Goal: Transaction & Acquisition: Purchase product/service

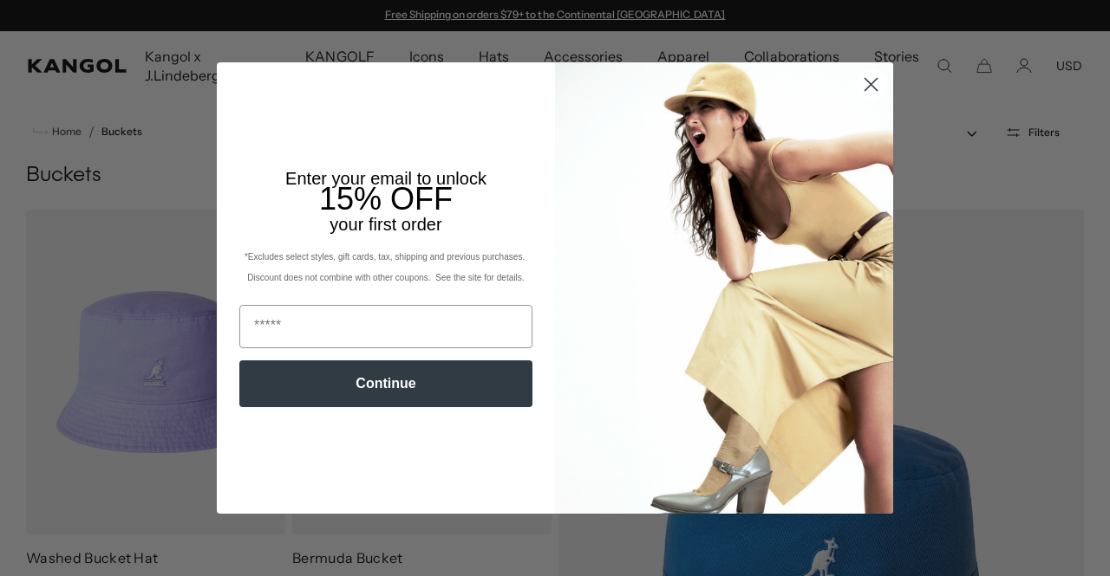
click at [865, 87] on icon "Close dialog" at bounding box center [871, 85] width 12 height 12
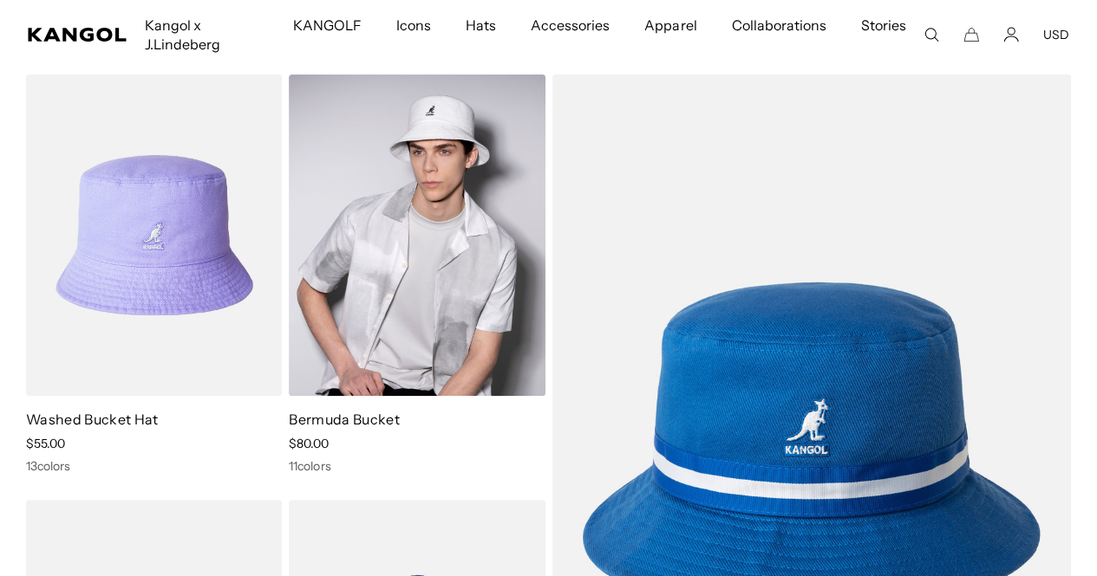
scroll to position [49, 0]
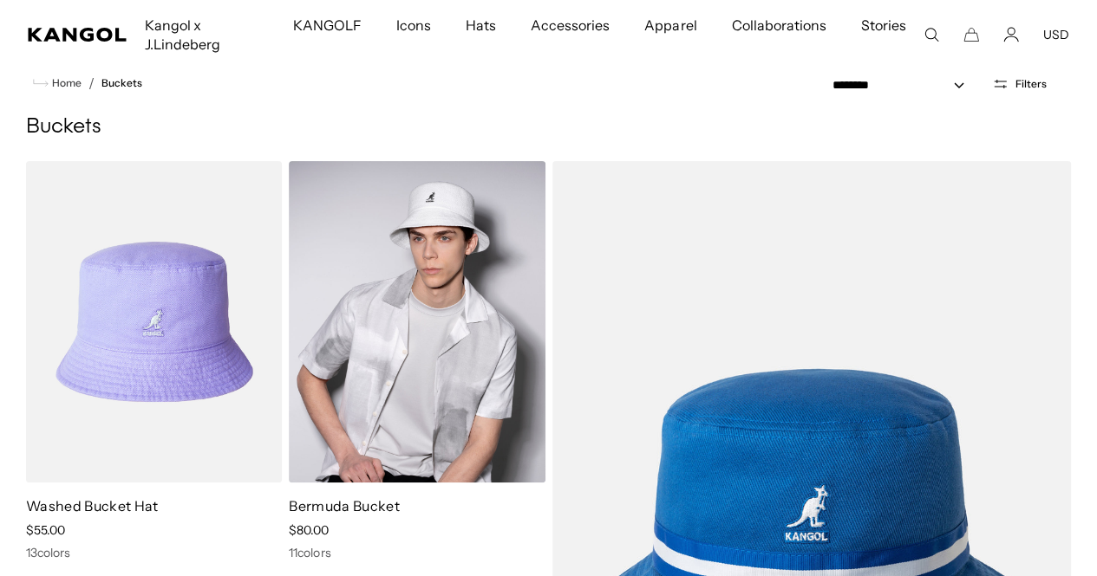
click at [452, 264] on img at bounding box center [417, 322] width 256 height 322
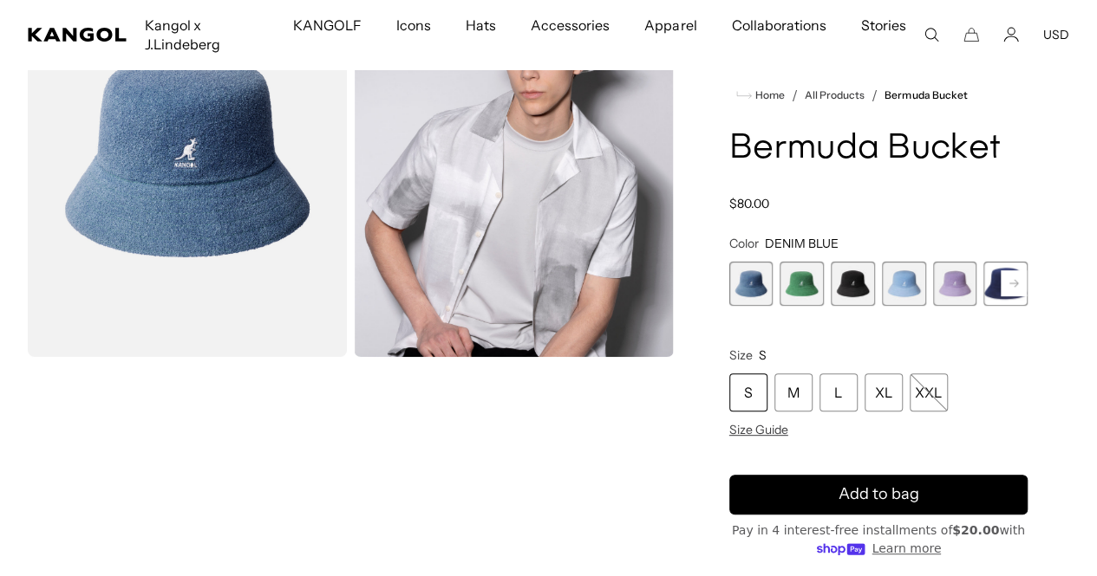
click at [1000, 270] on rect at bounding box center [1013, 283] width 26 height 26
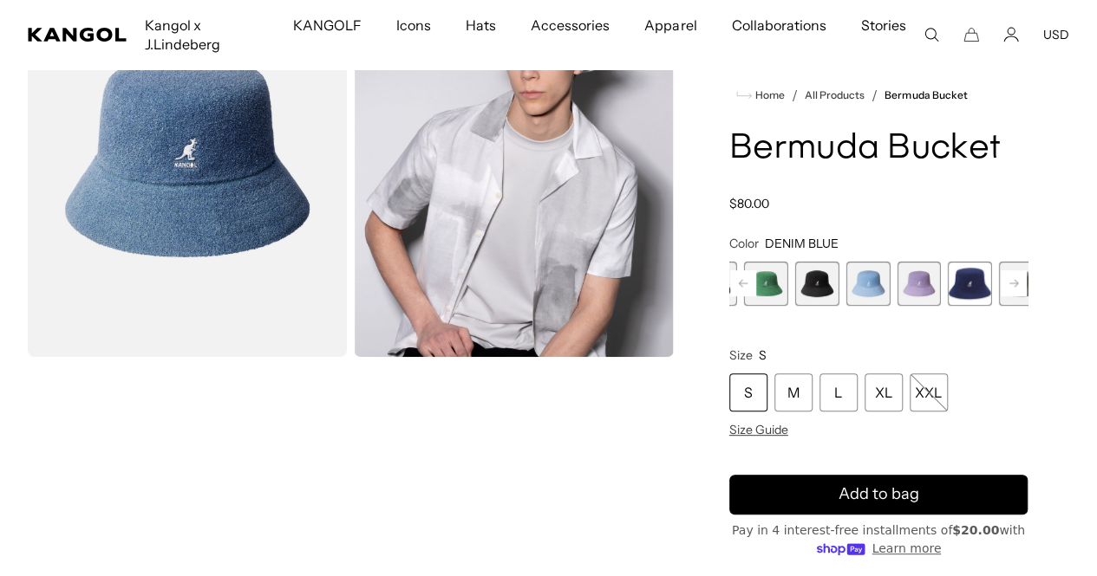
click at [947, 262] on span "6 of 11" at bounding box center [969, 284] width 44 height 44
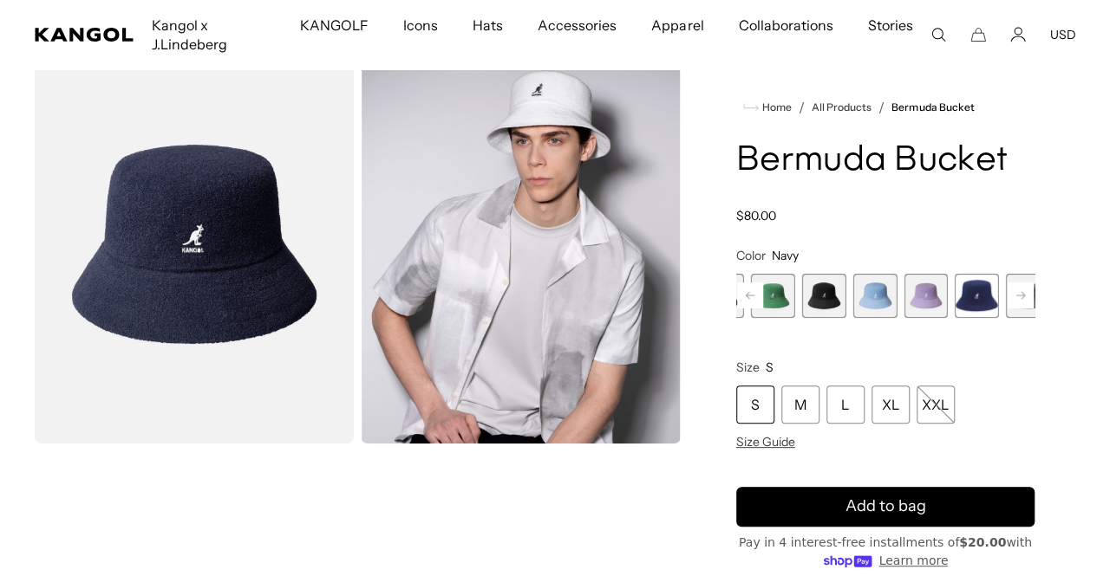
scroll to position [433, 0]
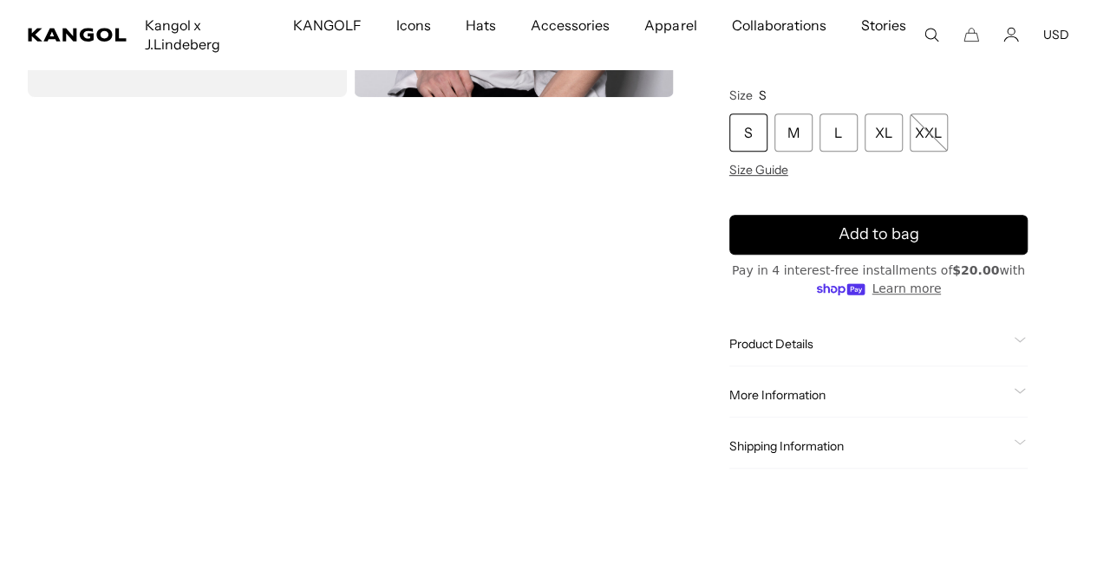
click at [244, 329] on video "Gallery Viewer" at bounding box center [187, 303] width 319 height 399
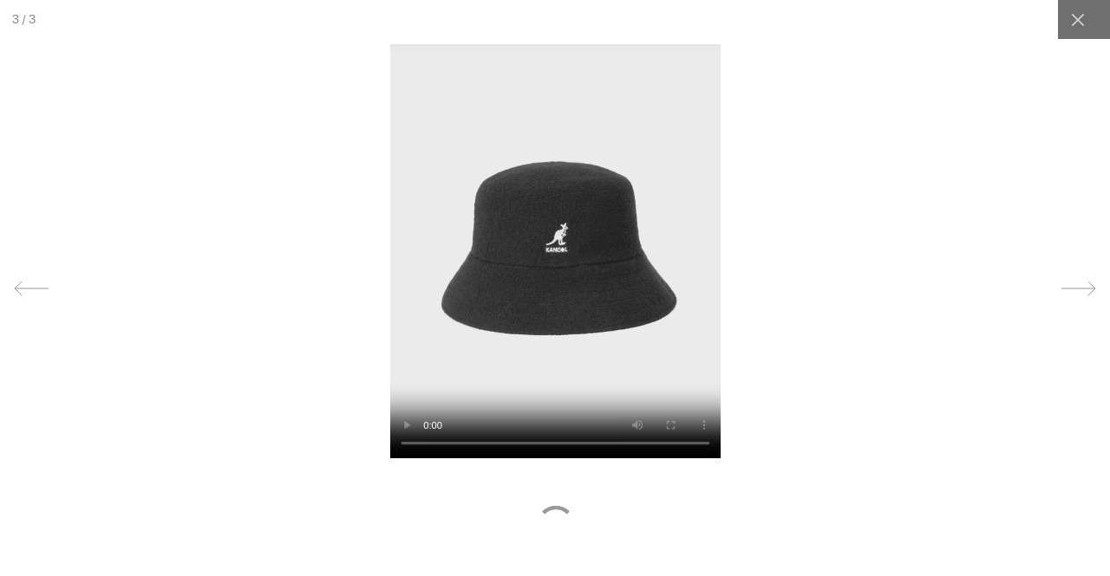
click at [602, 247] on video at bounding box center [554, 250] width 330 height 415
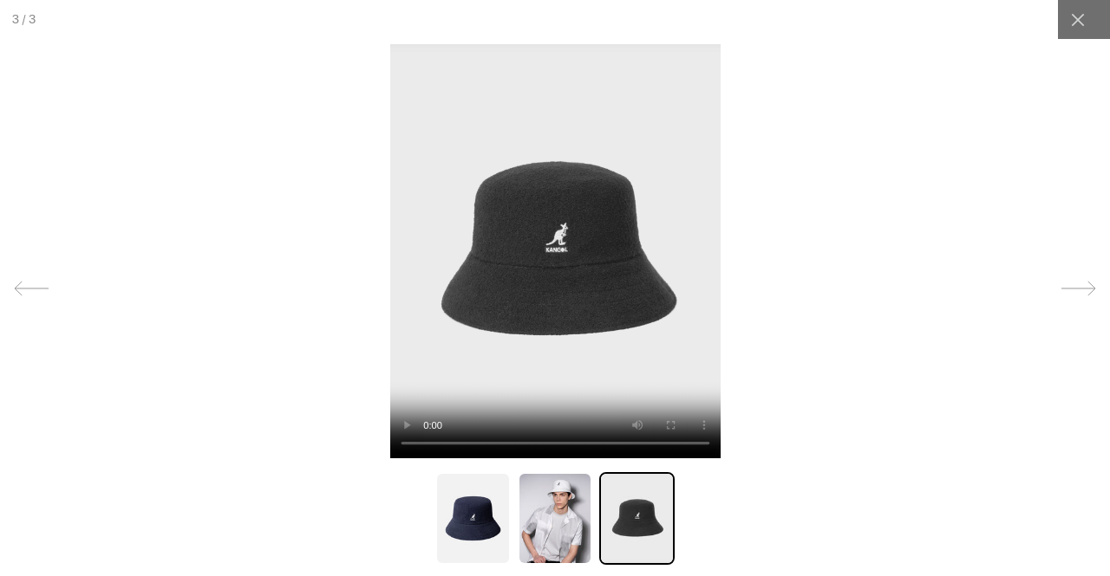
click at [537, 234] on video at bounding box center [554, 250] width 330 height 415
click at [452, 502] on img at bounding box center [472, 518] width 75 height 93
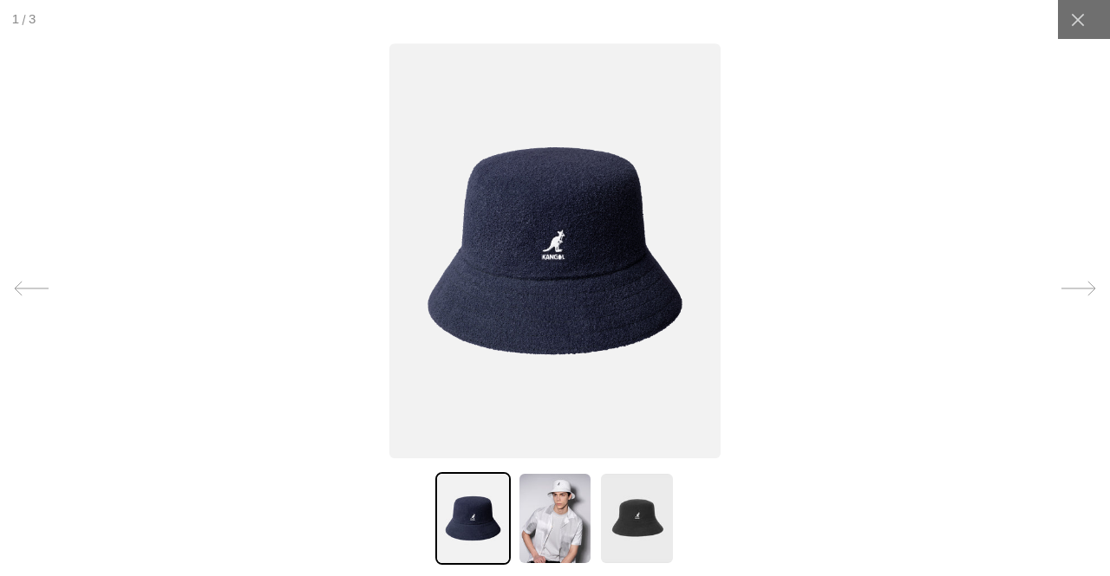
click at [537, 266] on img at bounding box center [554, 250] width 331 height 415
